Goal: Task Accomplishment & Management: Use online tool/utility

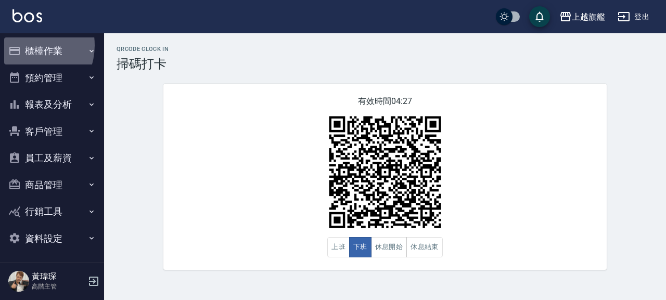
click at [26, 46] on button "櫃檯作業" at bounding box center [52, 50] width 96 height 27
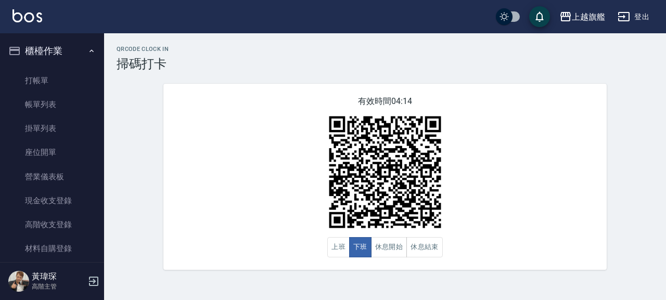
click at [61, 43] on button "櫃檯作業" at bounding box center [52, 50] width 96 height 27
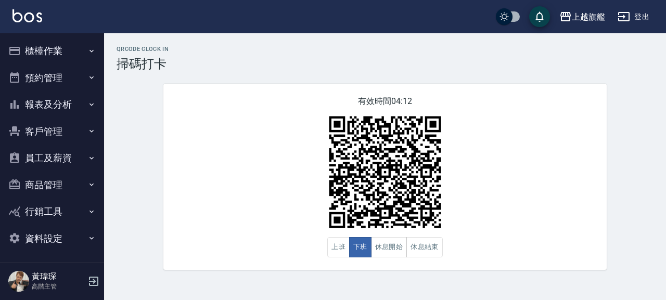
click at [73, 109] on button "報表及分析" at bounding box center [52, 104] width 96 height 27
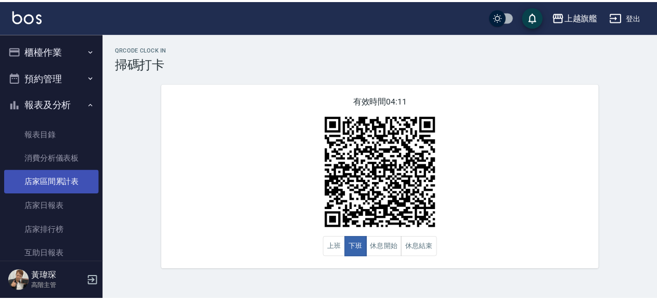
scroll to position [178, 0]
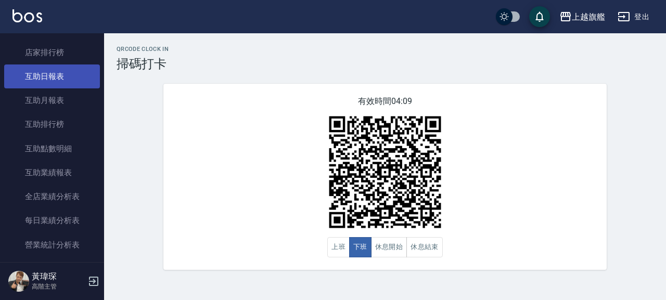
click at [53, 82] on link "互助日報表" at bounding box center [52, 76] width 96 height 24
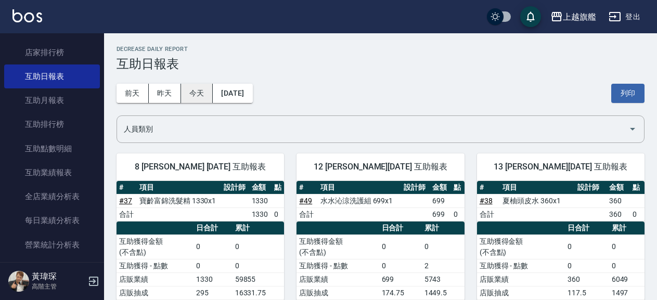
click at [197, 94] on button "今天" at bounding box center [197, 93] width 32 height 19
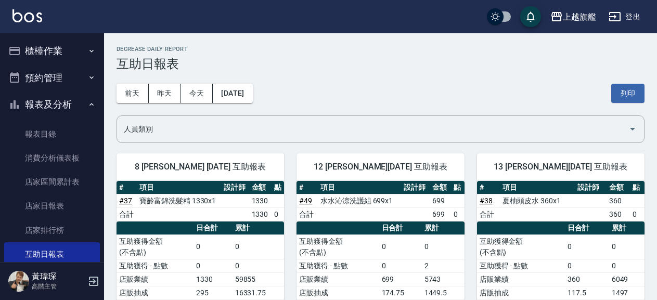
click at [87, 49] on icon "button" at bounding box center [91, 51] width 8 height 8
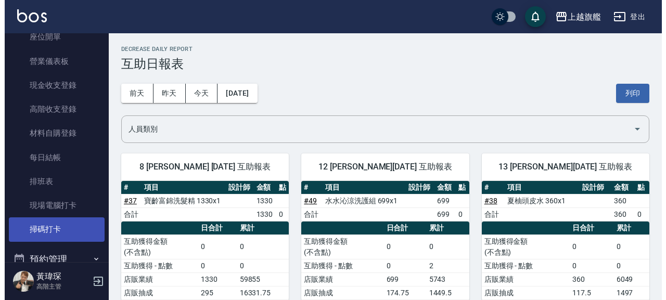
scroll to position [178, 0]
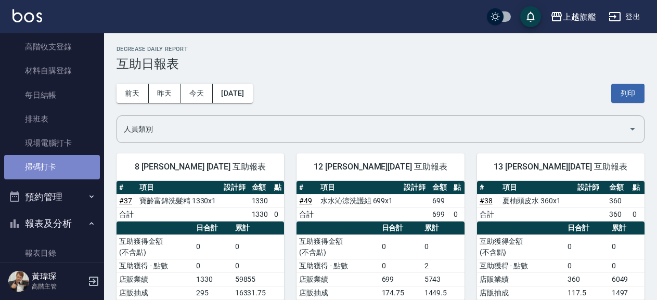
click at [53, 164] on link "掃碼打卡" at bounding box center [52, 167] width 96 height 24
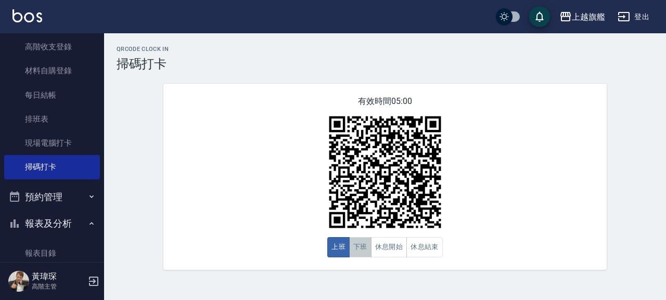
click at [362, 243] on button "下班" at bounding box center [360, 247] width 22 height 20
